Goal: Task Accomplishment & Management: Manage account settings

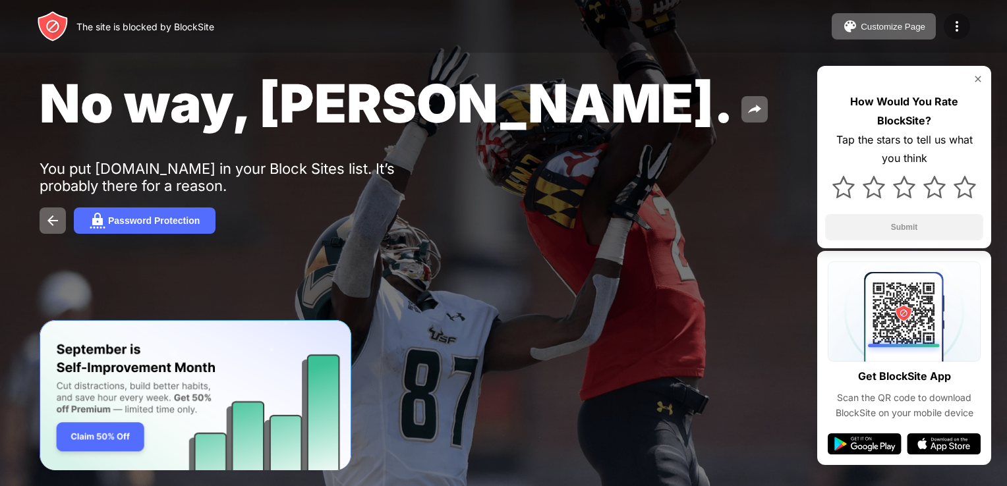
click at [957, 33] on img at bounding box center [957, 26] width 16 height 16
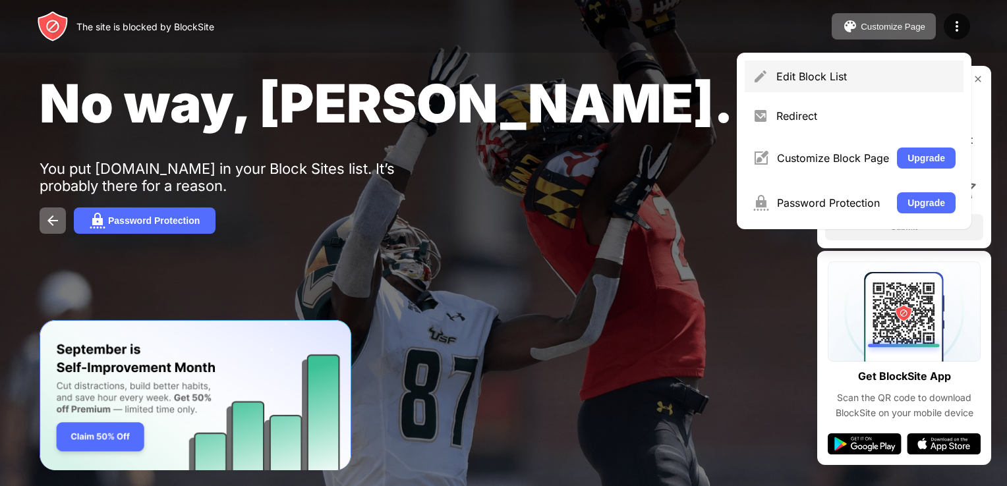
click at [791, 83] on div "Edit Block List" at bounding box center [865, 76] width 179 height 13
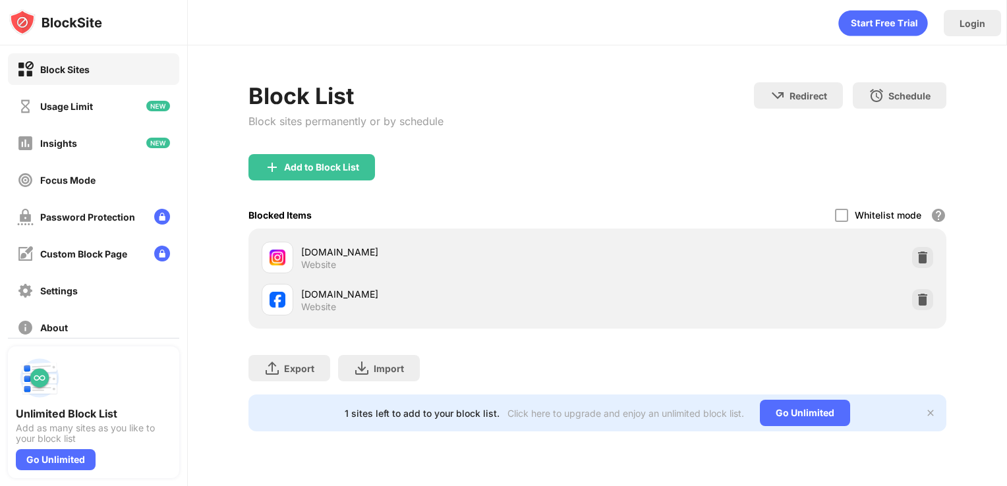
click at [933, 251] on div "instagram.com Website" at bounding box center [597, 258] width 682 height 42
click at [925, 251] on img at bounding box center [922, 257] width 13 height 13
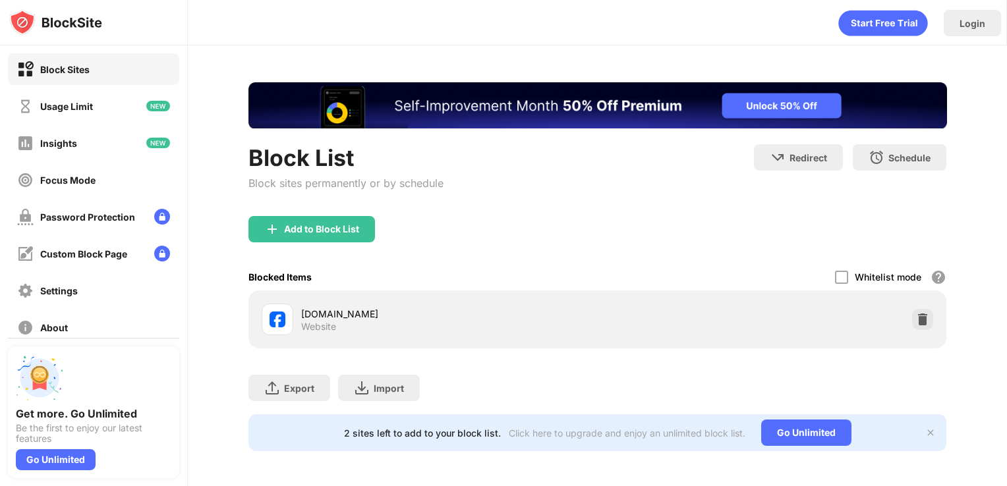
click at [916, 323] on img at bounding box center [922, 319] width 13 height 13
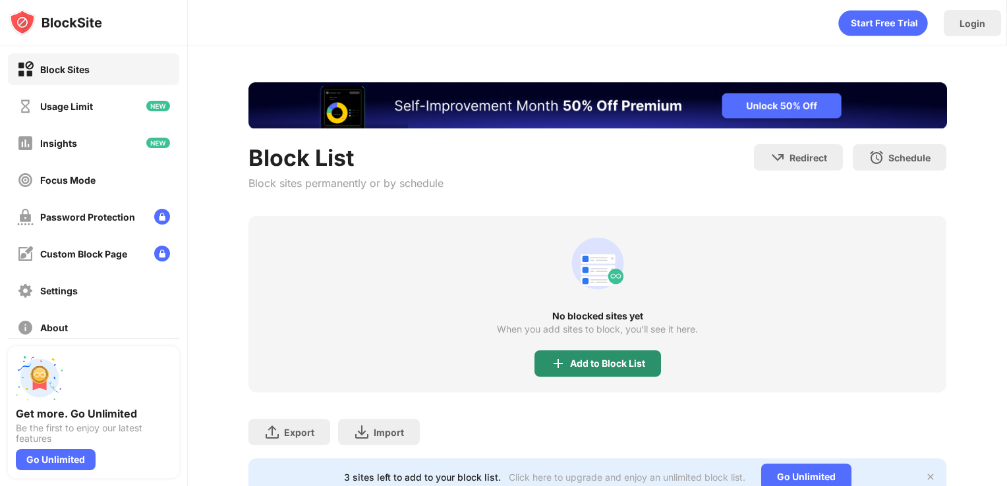
click at [559, 366] on img at bounding box center [558, 364] width 16 height 16
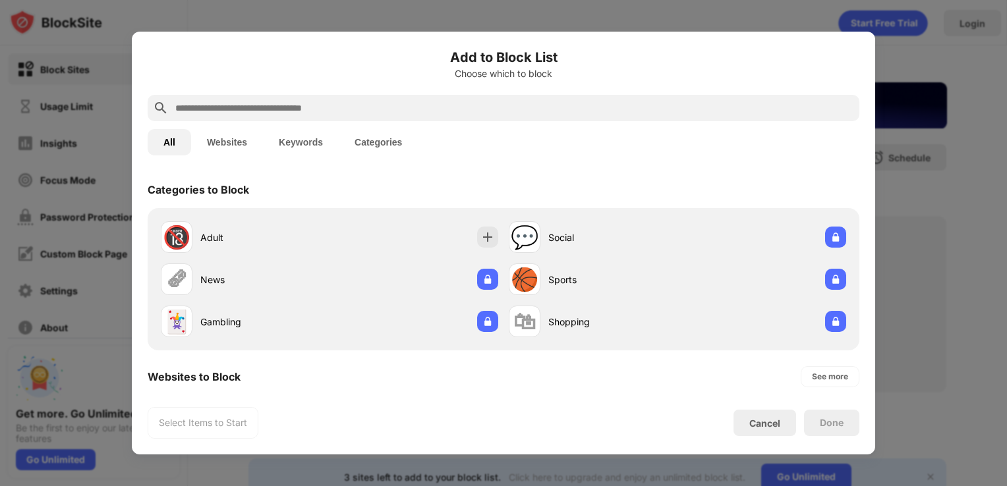
click at [314, 104] on input "text" at bounding box center [514, 108] width 680 height 16
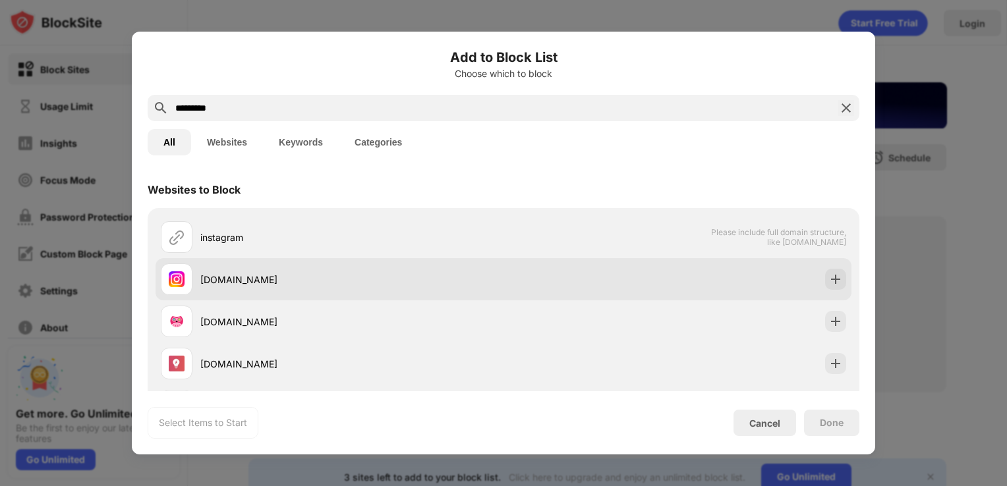
type input "*********"
click at [349, 285] on div "[DOMAIN_NAME]" at bounding box center [351, 280] width 303 height 14
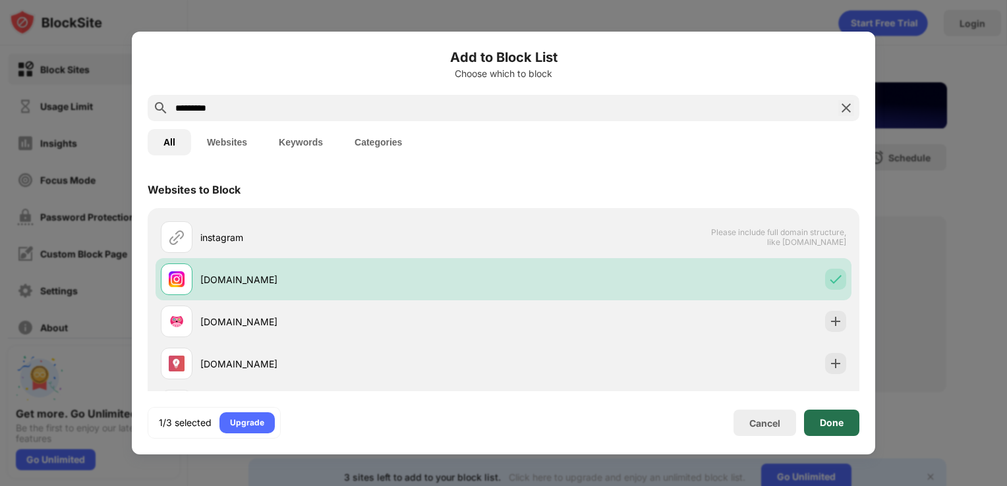
drag, startPoint x: 834, startPoint y: 418, endPoint x: 820, endPoint y: 412, distance: 15.4
click at [835, 420] on div "Done" at bounding box center [832, 423] width 24 height 11
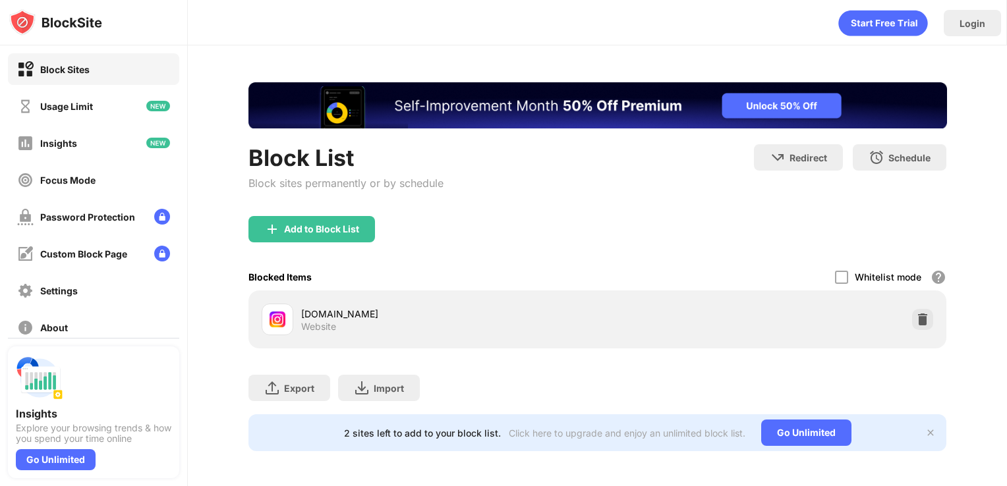
drag, startPoint x: 369, startPoint y: 159, endPoint x: 354, endPoint y: 168, distance: 17.4
click at [368, 158] on div "Block List" at bounding box center [345, 157] width 195 height 27
drag, startPoint x: 311, startPoint y: 211, endPoint x: 308, endPoint y: 221, distance: 10.9
click at [311, 212] on div "Block List Block sites permanently or by schedule" at bounding box center [345, 180] width 195 height 72
click at [308, 221] on div "Add to Block List" at bounding box center [311, 229] width 126 height 26
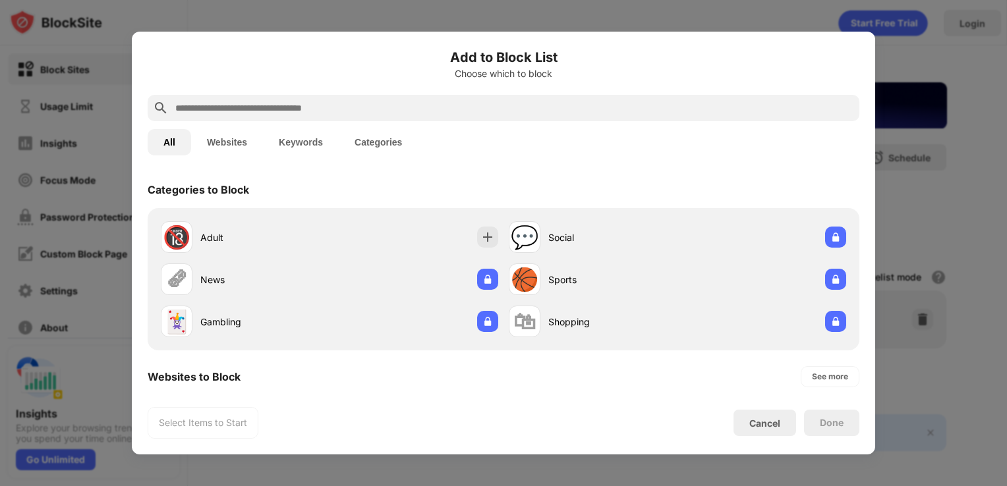
click at [306, 105] on input "text" at bounding box center [514, 108] width 680 height 16
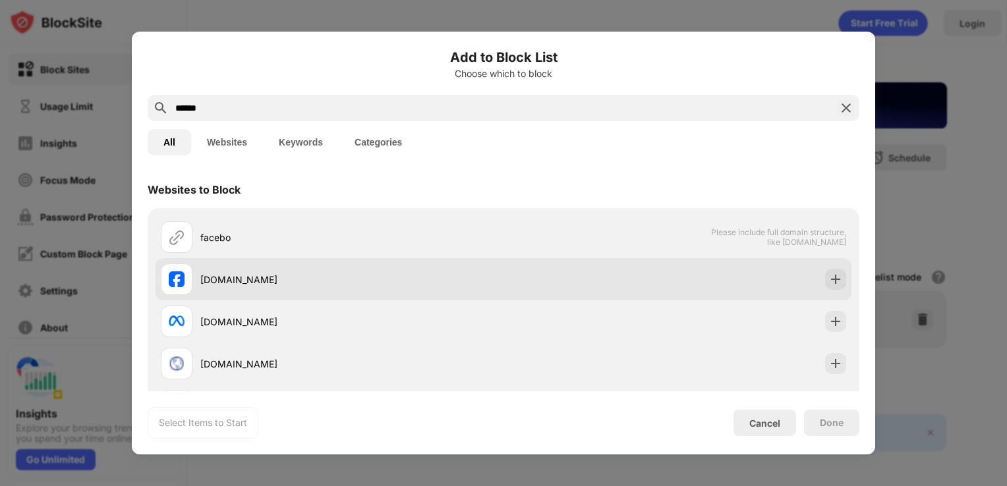
type input "******"
click at [812, 274] on div "[DOMAIN_NAME]" at bounding box center [503, 279] width 696 height 42
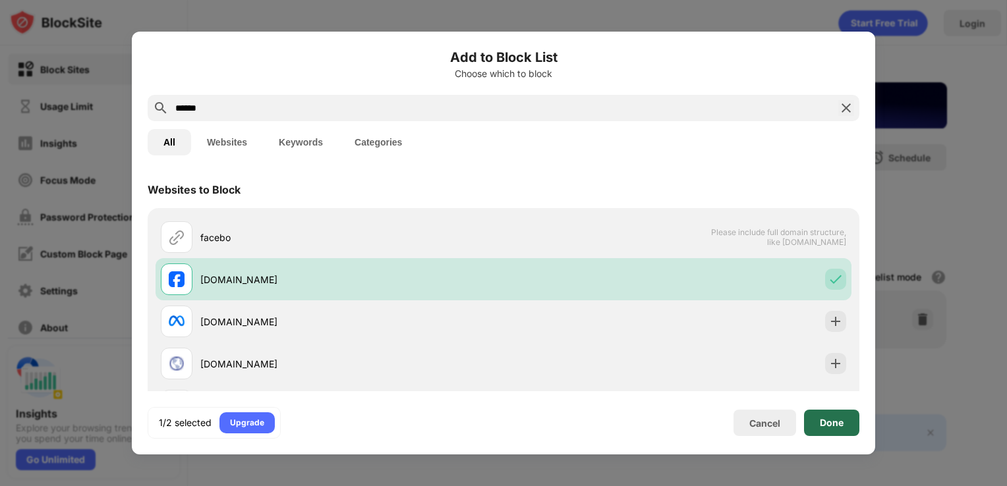
click at [821, 416] on div "Done" at bounding box center [831, 423] width 55 height 26
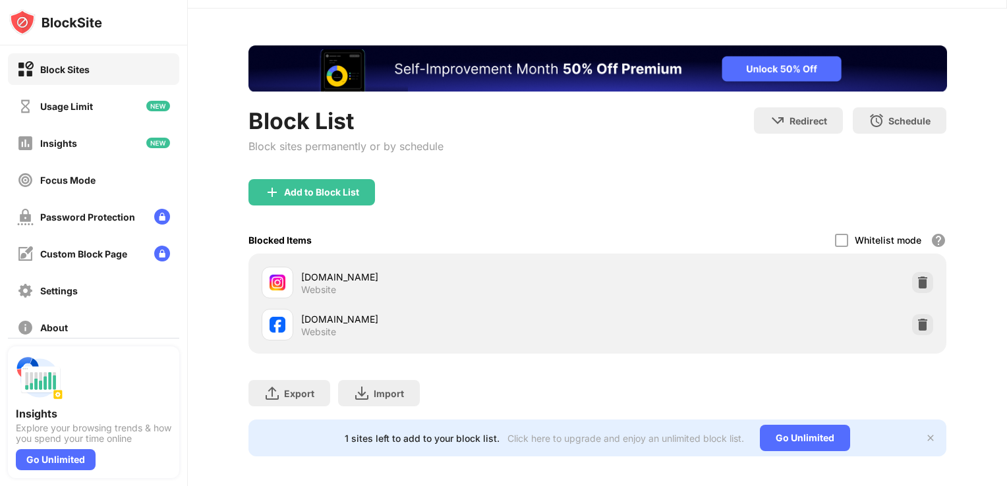
scroll to position [53, 0]
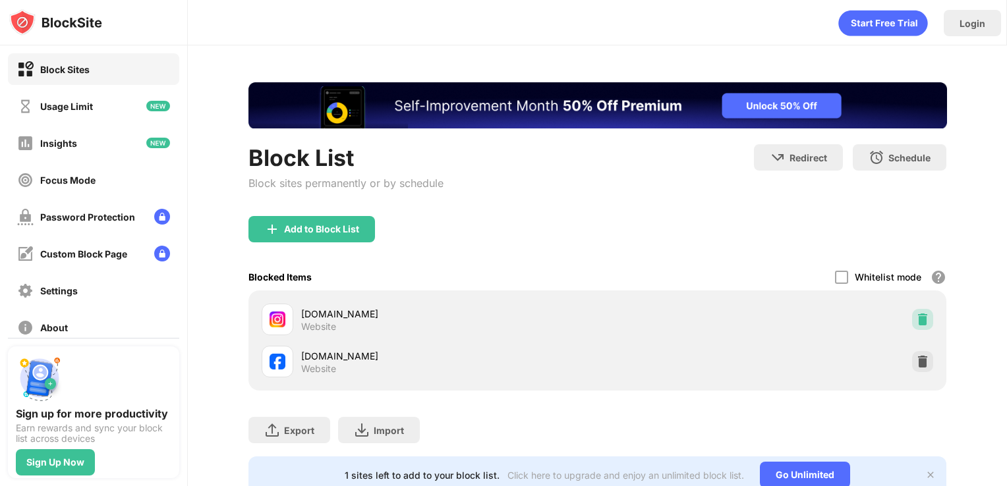
click at [916, 316] on img at bounding box center [922, 319] width 13 height 13
